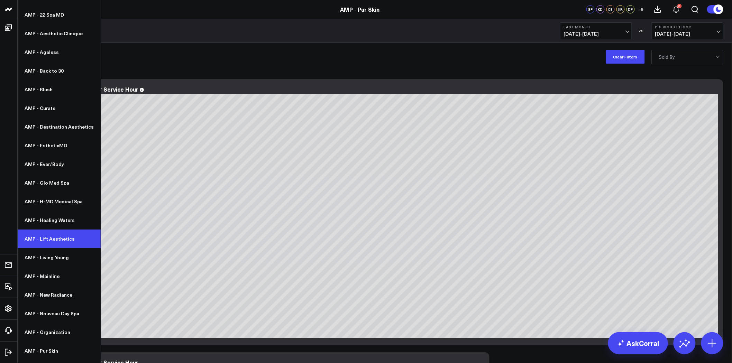
scroll to position [64, 0]
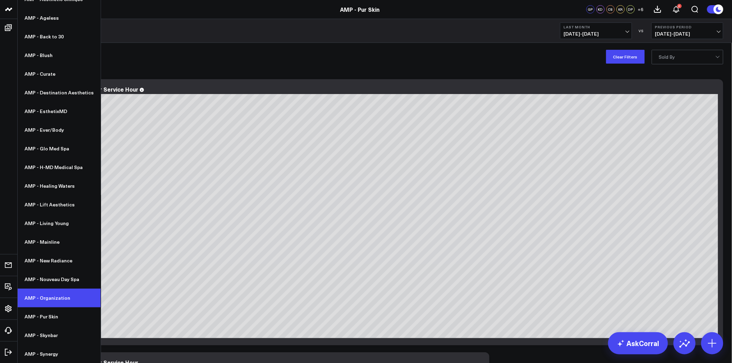
click at [63, 297] on link "AMP - Organization" at bounding box center [59, 298] width 83 height 19
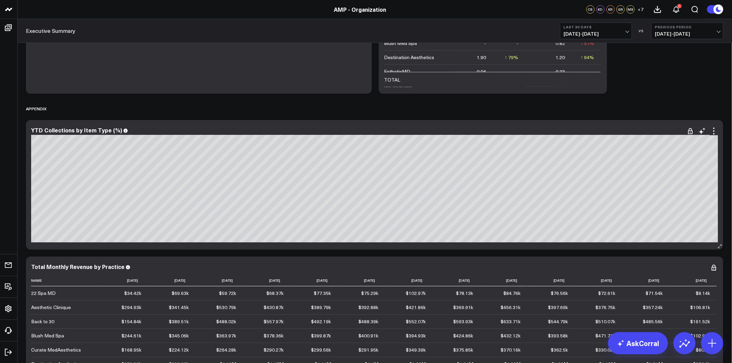
scroll to position [3148, 0]
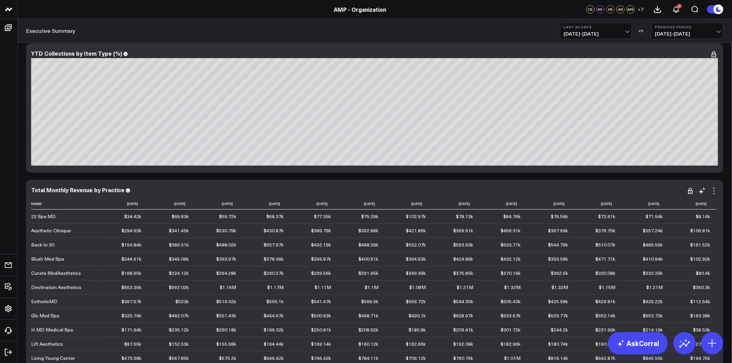
click at [714, 193] on icon at bounding box center [713, 193] width 1 height 1
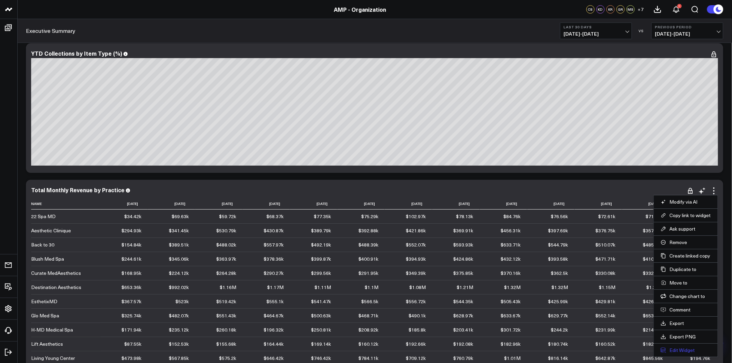
click at [673, 353] on button "Edit Widget" at bounding box center [685, 350] width 50 height 6
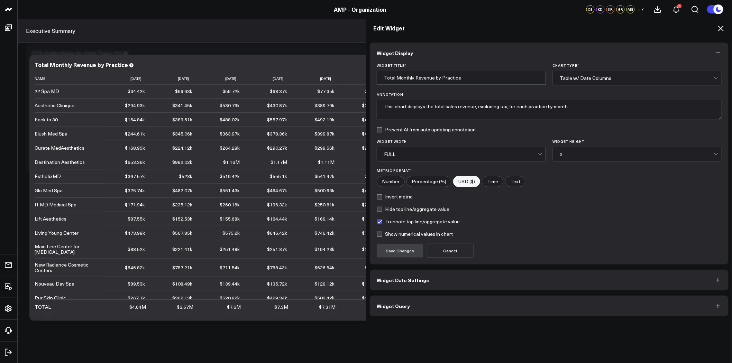
click at [442, 313] on button "Widget Query" at bounding box center [549, 306] width 359 height 21
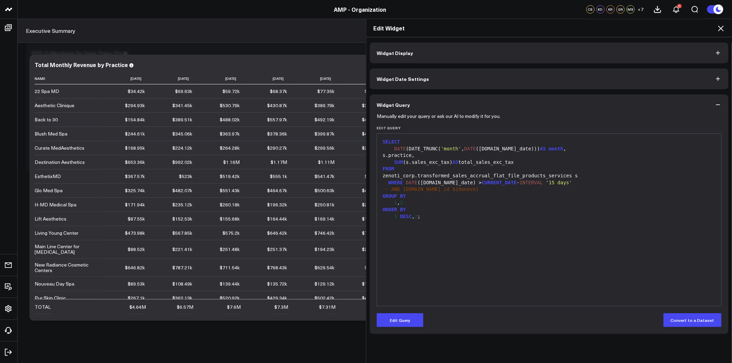
click at [723, 27] on icon at bounding box center [721, 29] width 6 height 6
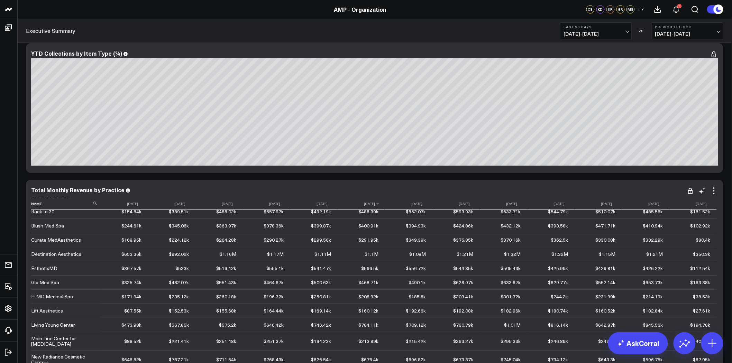
scroll to position [63, 0]
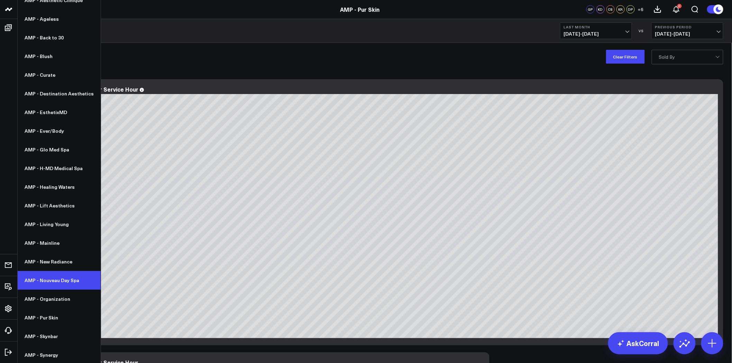
scroll to position [64, 0]
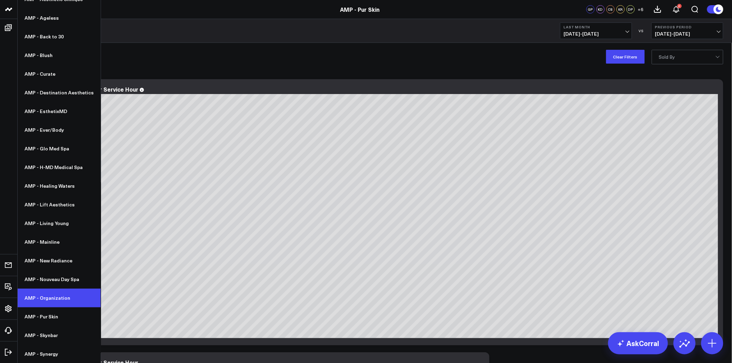
click at [46, 295] on link "AMP - Organization" at bounding box center [59, 298] width 83 height 19
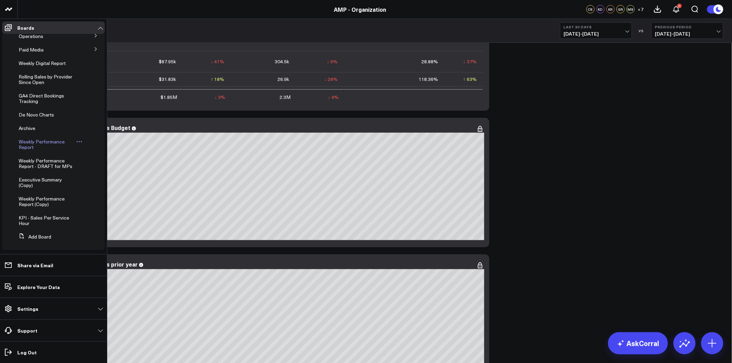
scroll to position [81, 0]
click at [45, 179] on span "Executive Summary (Copy)" at bounding box center [40, 180] width 43 height 12
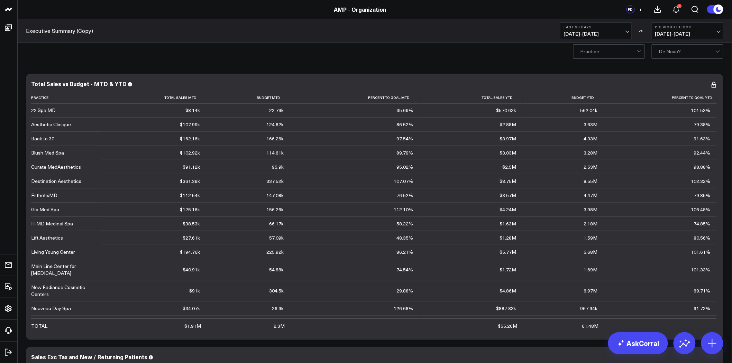
scroll to position [192, 0]
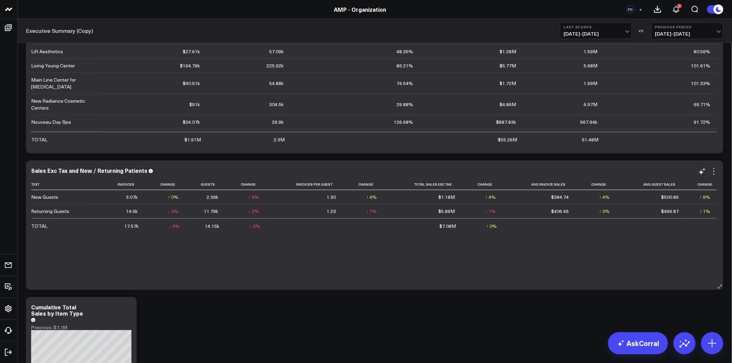
click at [713, 174] on icon at bounding box center [713, 171] width 8 height 8
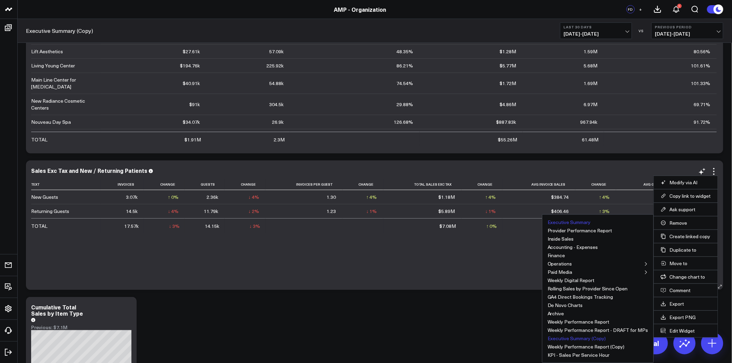
click at [590, 222] on button "Executive Summary" at bounding box center [568, 222] width 43 height 5
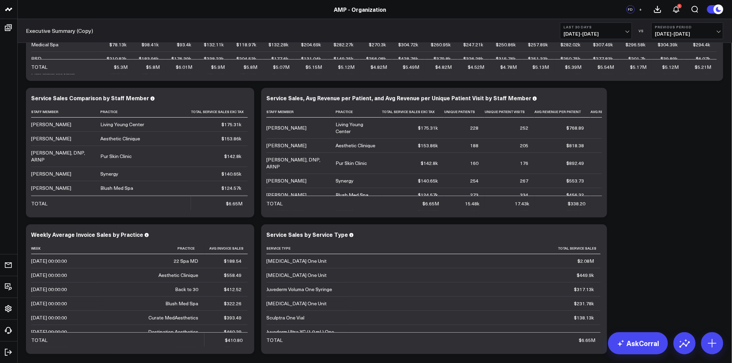
scroll to position [6542, 0]
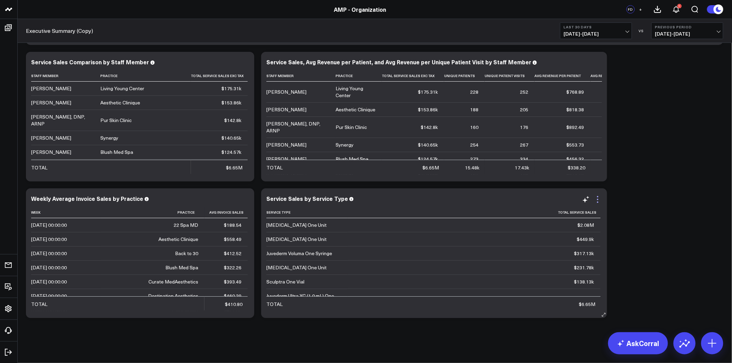
click at [596, 196] on icon at bounding box center [597, 199] width 8 height 8
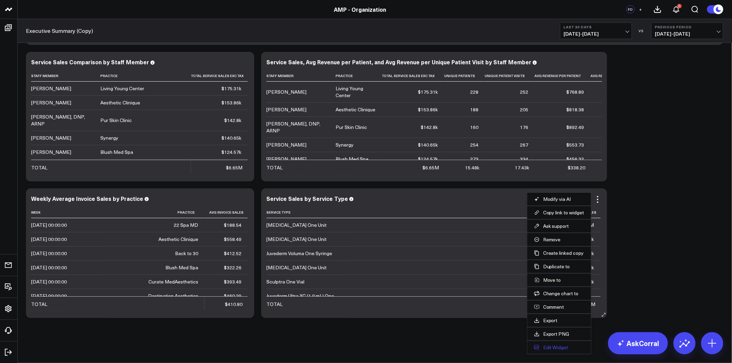
click at [572, 347] on button "Edit Widget" at bounding box center [559, 347] width 50 height 6
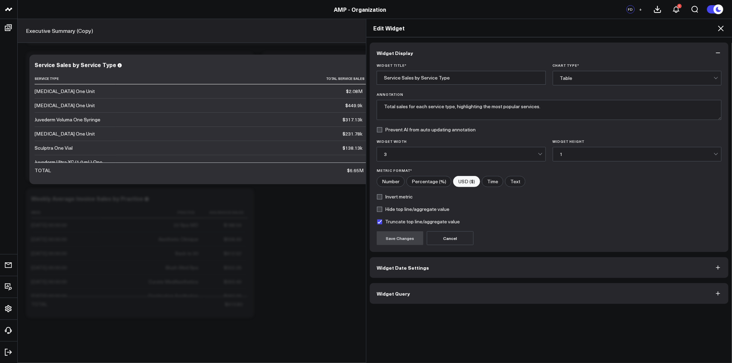
click at [502, 295] on button "Widget Query" at bounding box center [549, 293] width 359 height 21
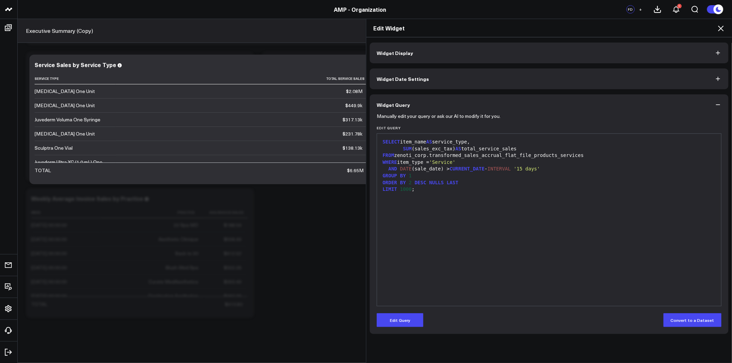
click at [722, 26] on icon at bounding box center [720, 28] width 8 height 8
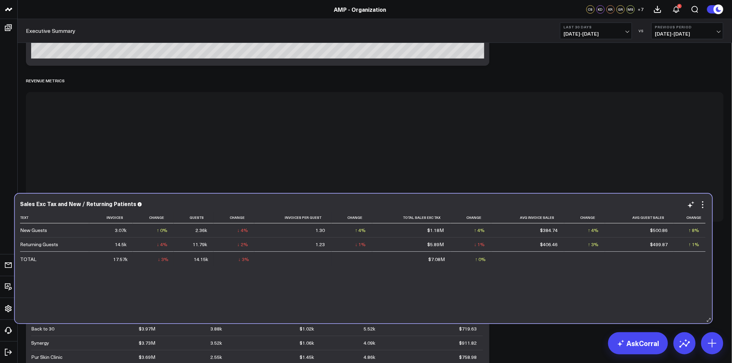
scroll to position [829, 0]
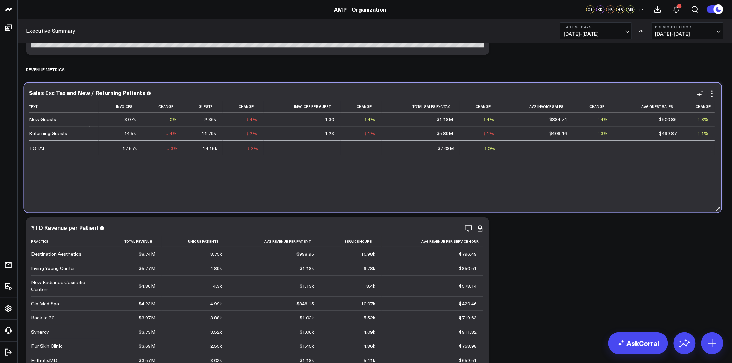
drag, startPoint x: 557, startPoint y: 124, endPoint x: 557, endPoint y: 187, distance: 62.9
click at [557, 186] on div "Text Invoices Change Guests Change Invoices Per Guest Change Total Sales Exc Ta…" at bounding box center [372, 153] width 687 height 104
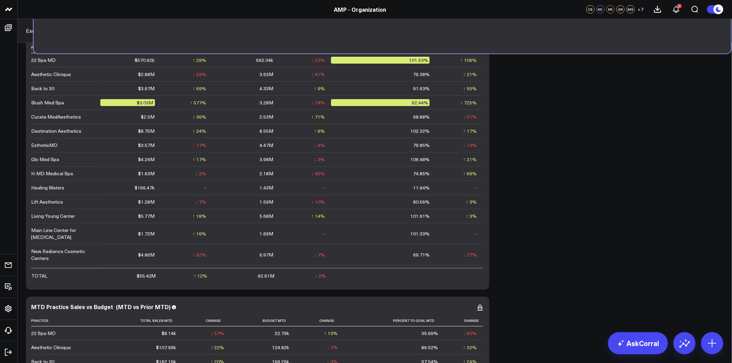
scroll to position [0, 0]
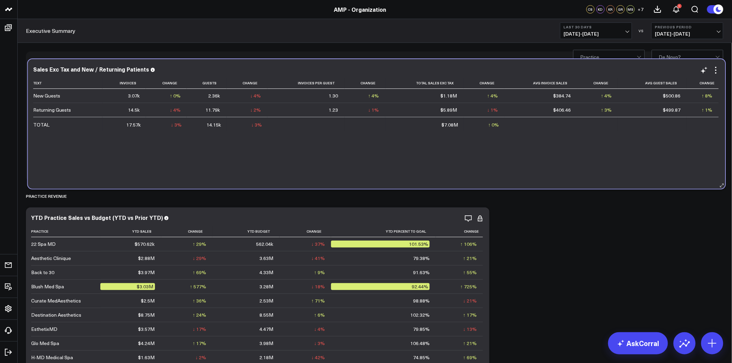
drag, startPoint x: 230, startPoint y: 188, endPoint x: 232, endPoint y: 68, distance: 120.7
click at [232, 68] on div "Sales Exc Tax and New / Returning Patients" at bounding box center [376, 69] width 687 height 6
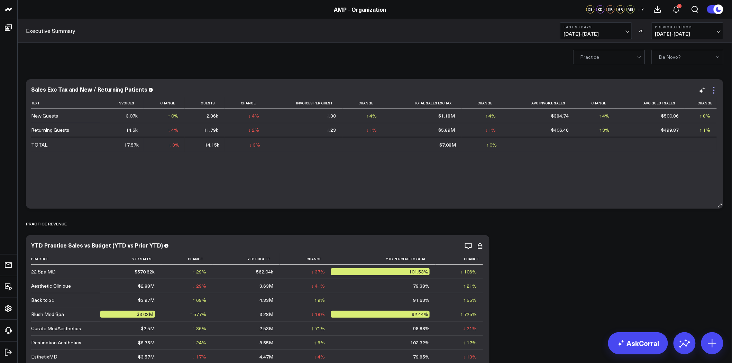
click at [713, 92] on icon at bounding box center [713, 90] width 8 height 8
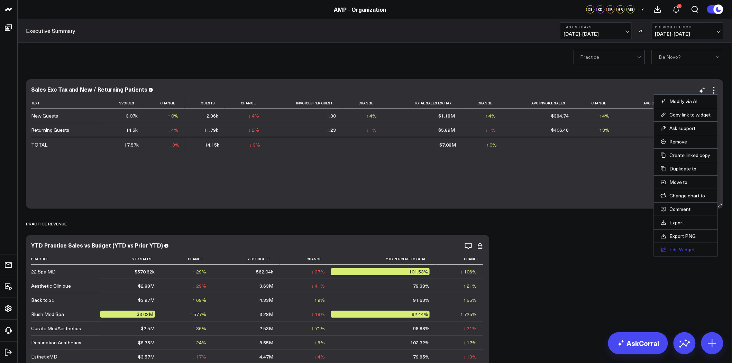
click at [676, 251] on button "Edit Widget" at bounding box center [685, 249] width 50 height 6
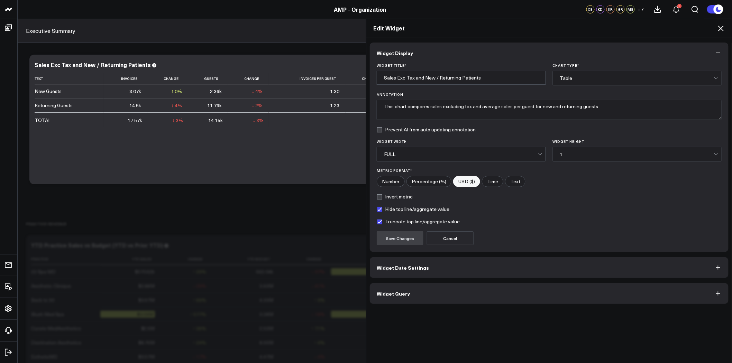
click at [562, 261] on button "Widget Date Settings" at bounding box center [549, 267] width 359 height 21
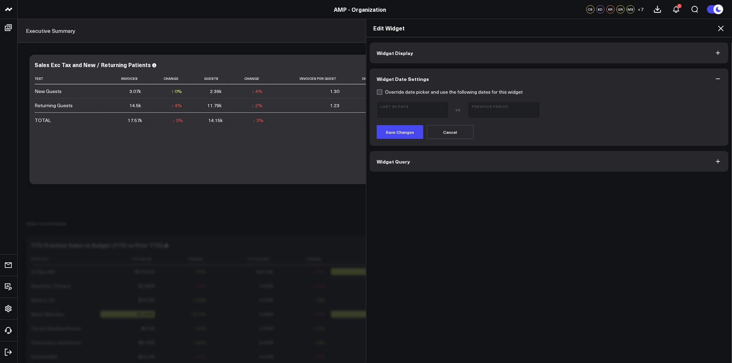
click at [389, 89] on label "Override date picker and use the following dates for this widget" at bounding box center [449, 92] width 146 height 6
click at [382, 89] on input "Override date picker and use the following dates for this widget" at bounding box center [379, 92] width 6 height 6
checkbox input "true"
click at [416, 110] on span "07/11/25 - 08/09/25" at bounding box center [412, 113] width 64 height 6
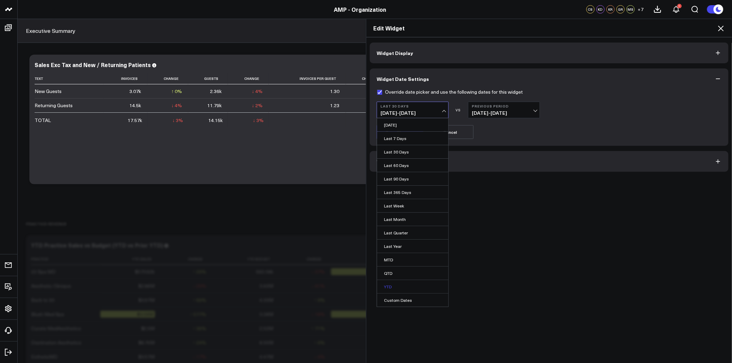
click at [412, 289] on link "YTD" at bounding box center [412, 286] width 71 height 13
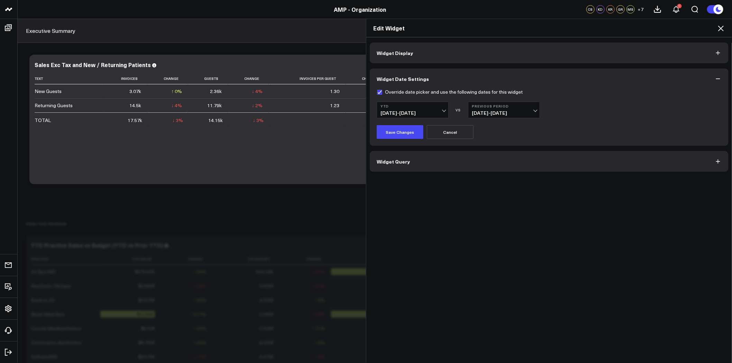
click at [500, 106] on b "Previous Period" at bounding box center [504, 106] width 64 height 4
click at [495, 153] on link "YoY" at bounding box center [503, 151] width 71 height 13
click at [390, 131] on button "Save Changes" at bounding box center [399, 132] width 47 height 14
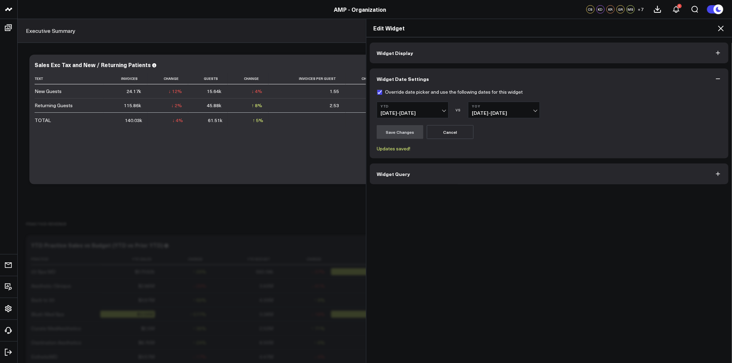
click at [720, 27] on icon at bounding box center [720, 28] width 8 height 8
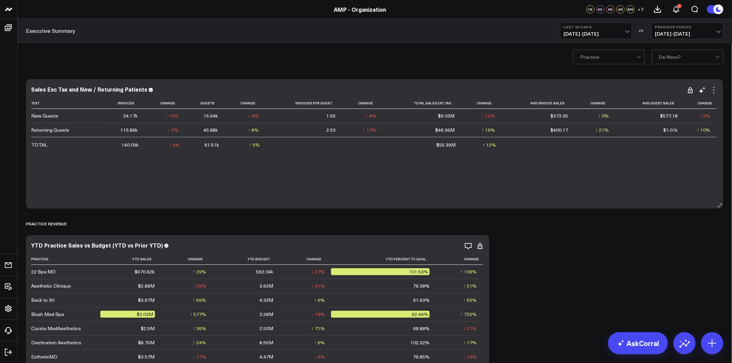
click at [714, 92] on icon at bounding box center [713, 90] width 8 height 8
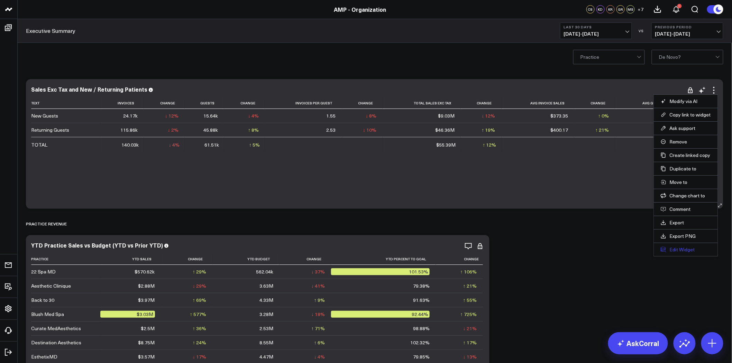
click at [691, 248] on button "Edit Widget" at bounding box center [685, 249] width 50 height 6
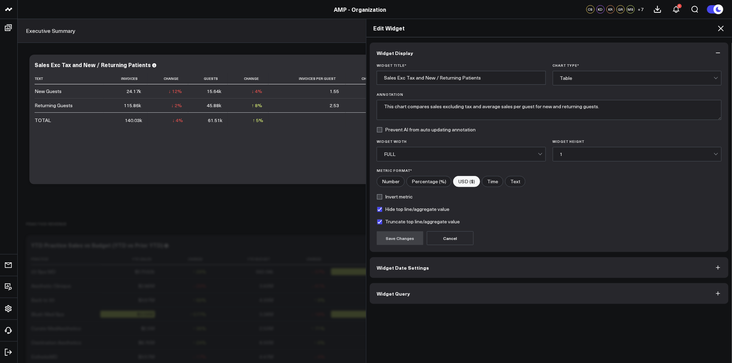
click at [509, 295] on button "Widget Query" at bounding box center [549, 293] width 359 height 21
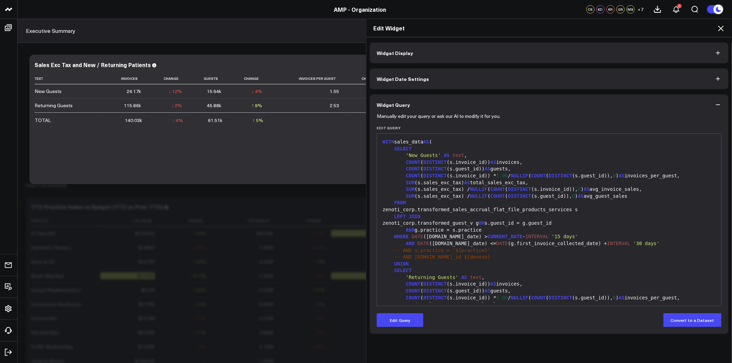
click at [720, 26] on icon at bounding box center [720, 28] width 8 height 8
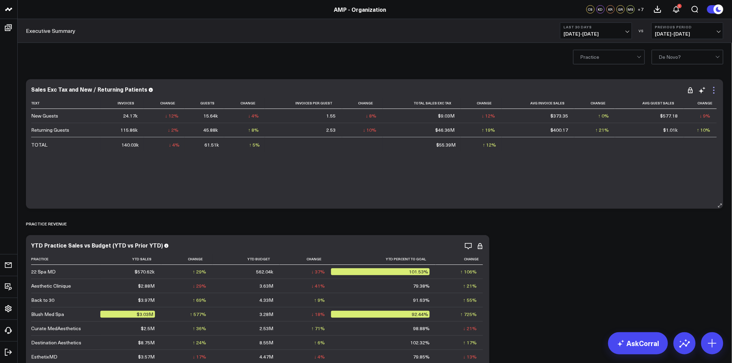
click at [714, 89] on icon at bounding box center [713, 90] width 8 height 8
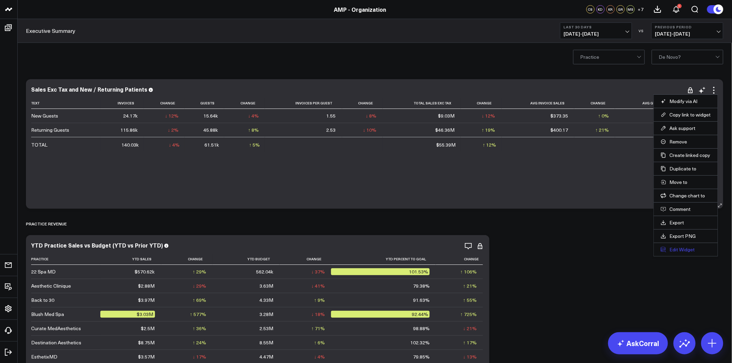
click at [685, 250] on button "Edit Widget" at bounding box center [685, 249] width 50 height 6
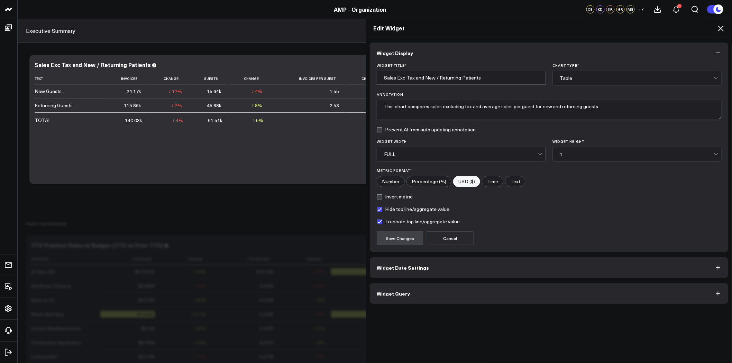
click at [494, 288] on button "Widget Query" at bounding box center [549, 293] width 359 height 21
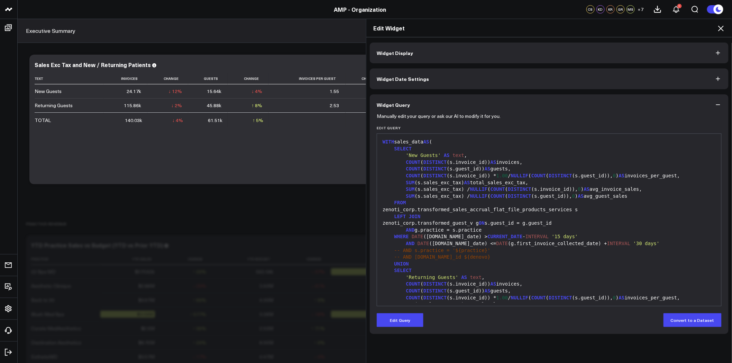
click at [312, 202] on div "Edit Widget Widget Display Widget Date Settings Widget Query Manually edit your…" at bounding box center [366, 191] width 732 height 344
click at [722, 30] on icon at bounding box center [720, 28] width 8 height 8
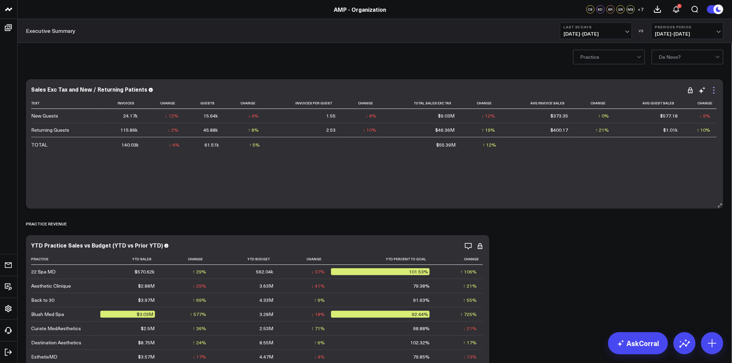
click at [713, 93] on icon at bounding box center [713, 90] width 8 height 8
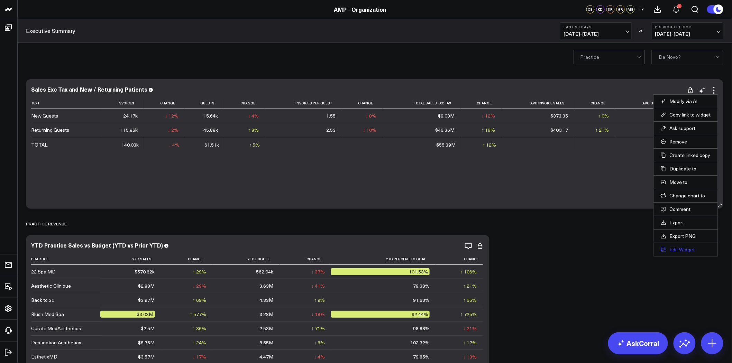
click at [679, 246] on button "Edit Widget" at bounding box center [685, 249] width 50 height 6
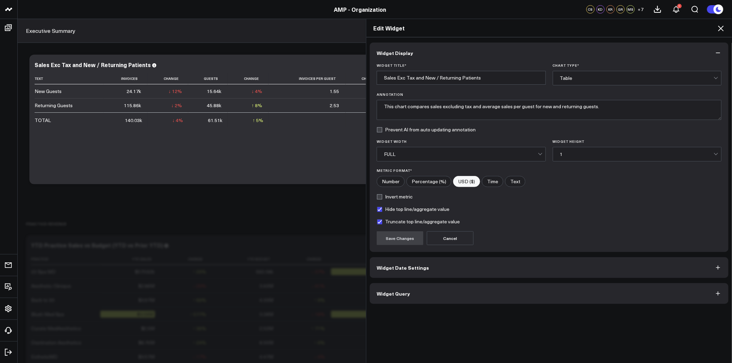
click at [416, 272] on button "Widget Date Settings" at bounding box center [549, 267] width 359 height 21
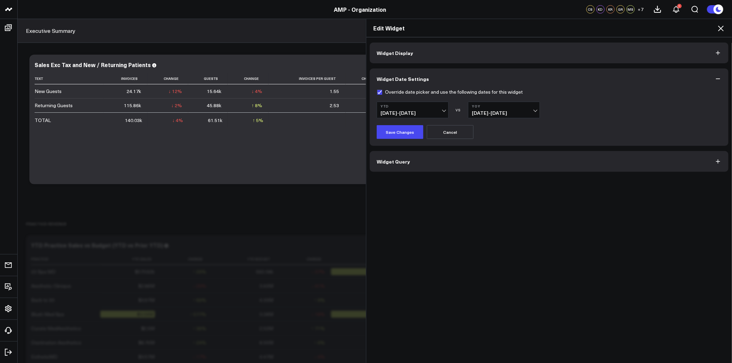
click at [432, 111] on span "01/01/25 - 08/09/25" at bounding box center [412, 113] width 64 height 6
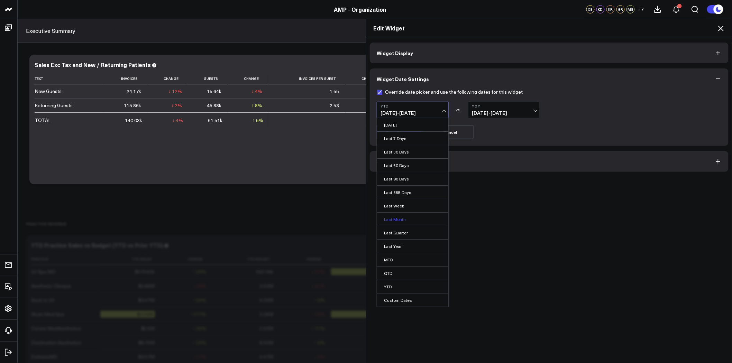
click at [413, 218] on link "Last Month" at bounding box center [412, 219] width 71 height 13
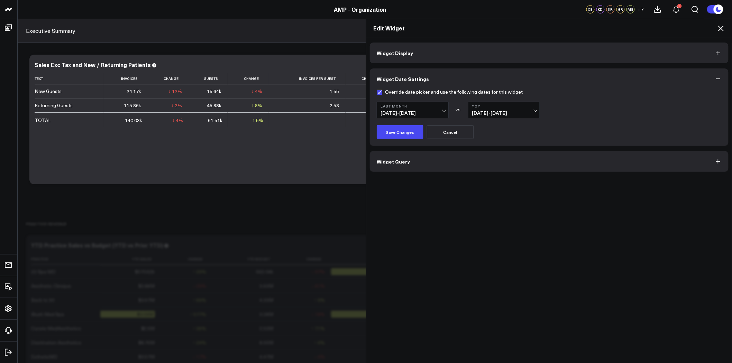
click at [490, 107] on b "YoY" at bounding box center [504, 106] width 64 height 4
click at [496, 138] on link "MoM" at bounding box center [503, 138] width 71 height 13
click at [396, 133] on button "Save Changes" at bounding box center [399, 132] width 47 height 14
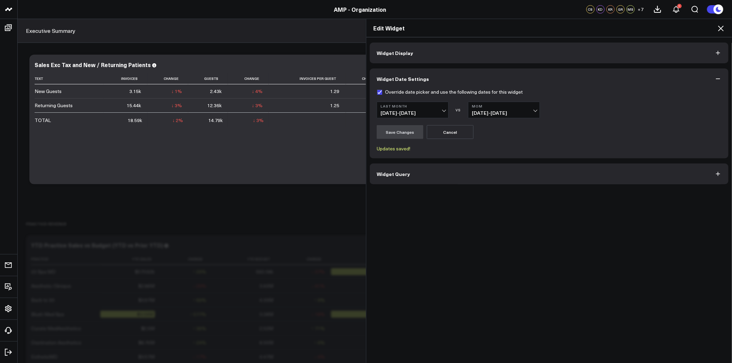
click at [720, 26] on icon at bounding box center [720, 28] width 8 height 8
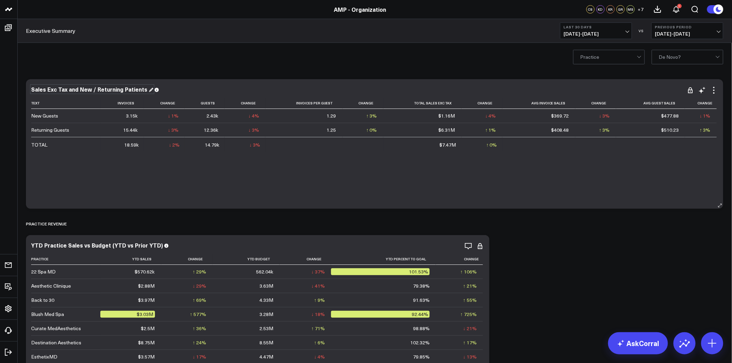
click at [135, 89] on div "Sales Exc Tax and New / Returning Patients" at bounding box center [92, 89] width 122 height 8
click at [198, 61] on div "Practice De Novo?" at bounding box center [374, 57] width 714 height 28
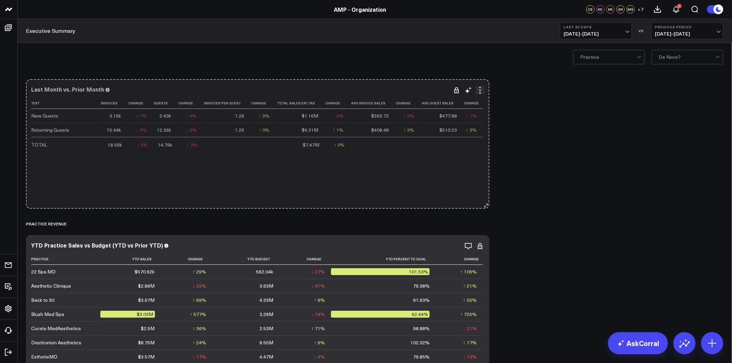
drag, startPoint x: 721, startPoint y: 205, endPoint x: 487, endPoint y: 202, distance: 234.1
click at [487, 202] on button at bounding box center [485, 205] width 7 height 7
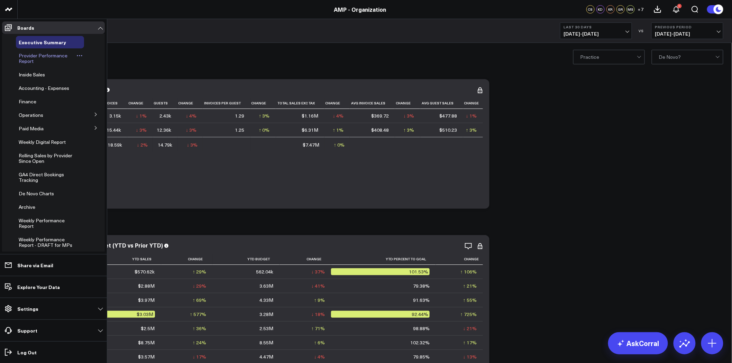
click at [39, 56] on span "Provider Performance Report" at bounding box center [43, 58] width 49 height 12
